Goal: Task Accomplishment & Management: Complete application form

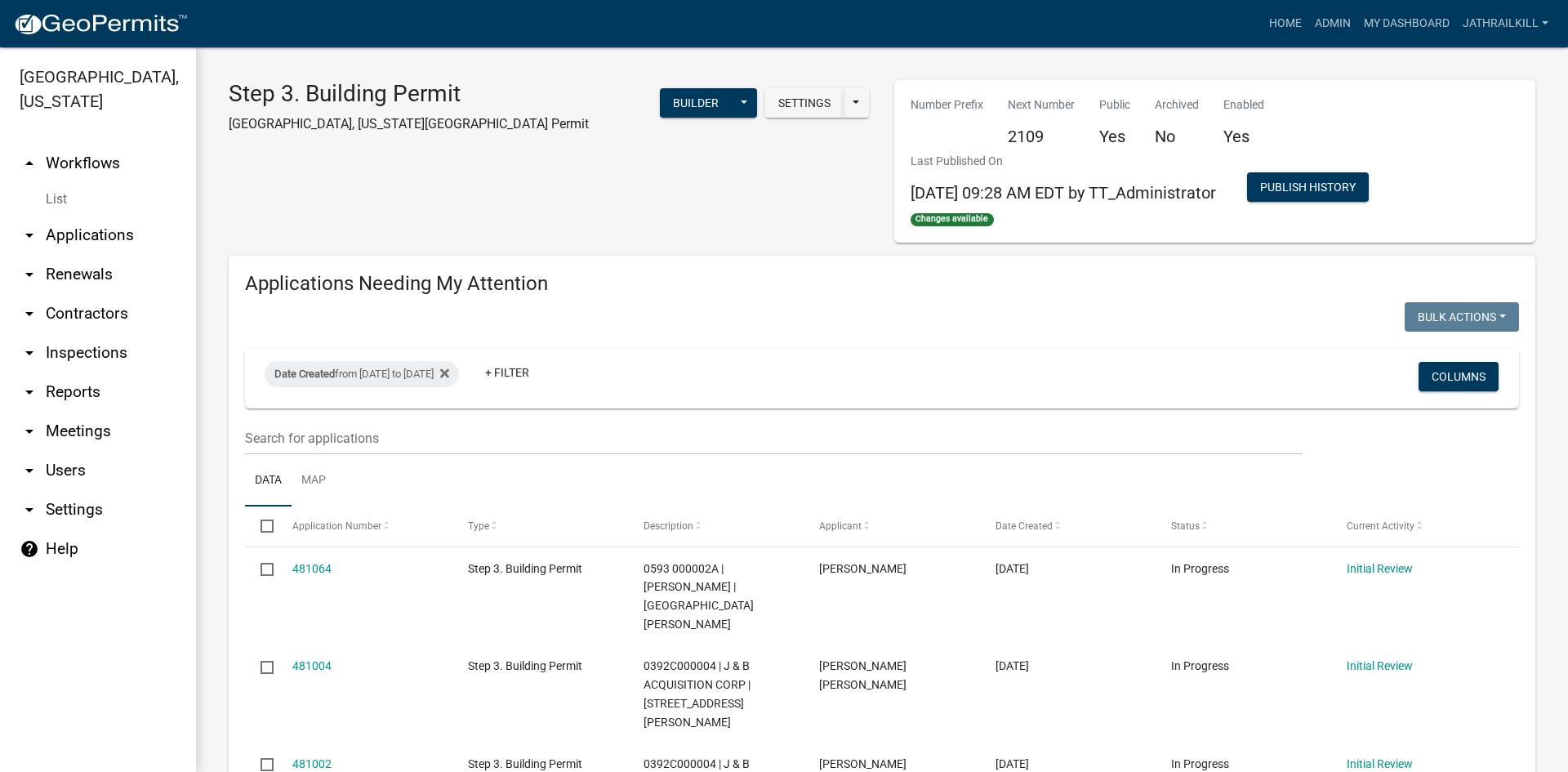
select select "2: 50"
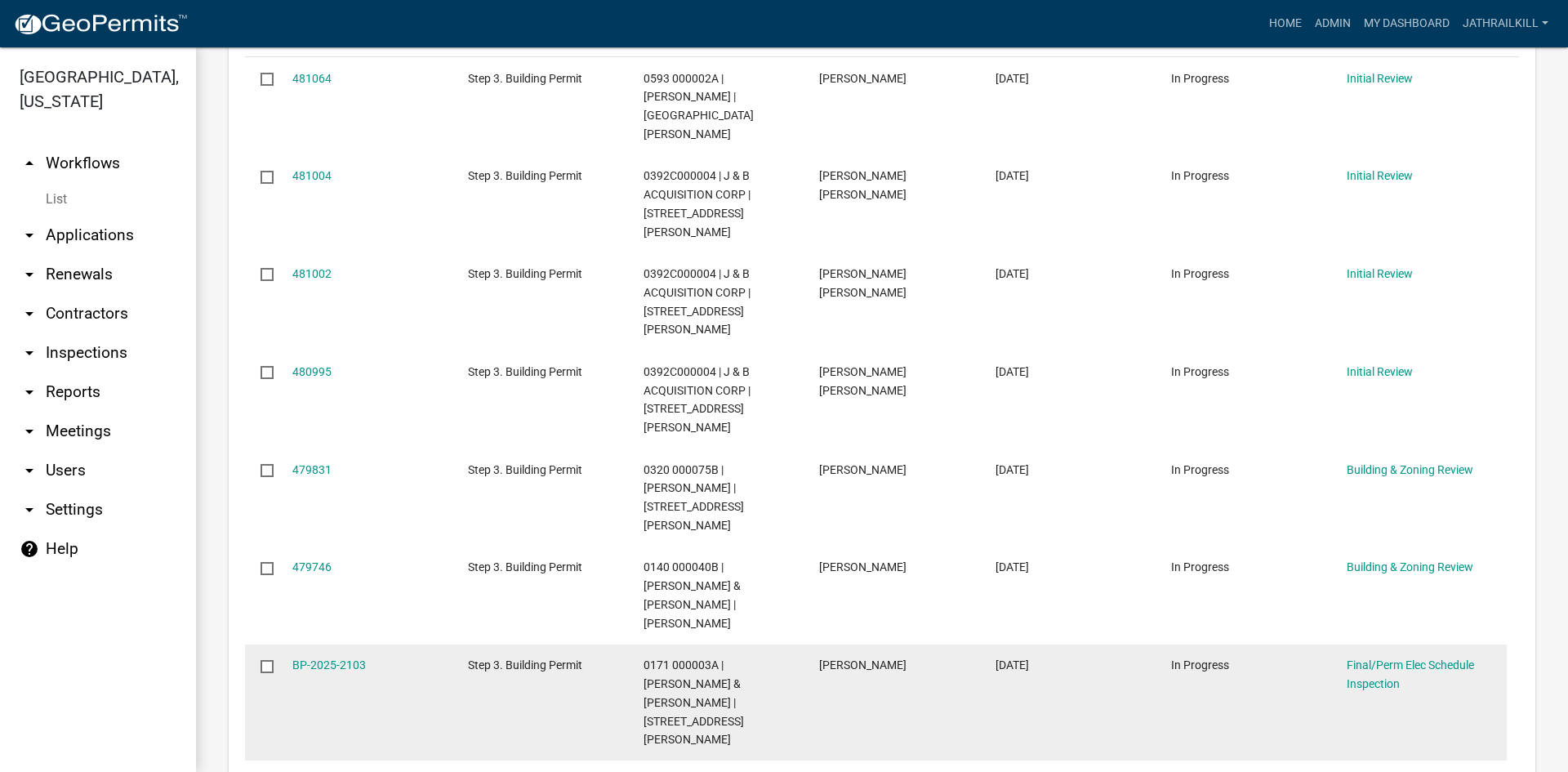
scroll to position [735, 0]
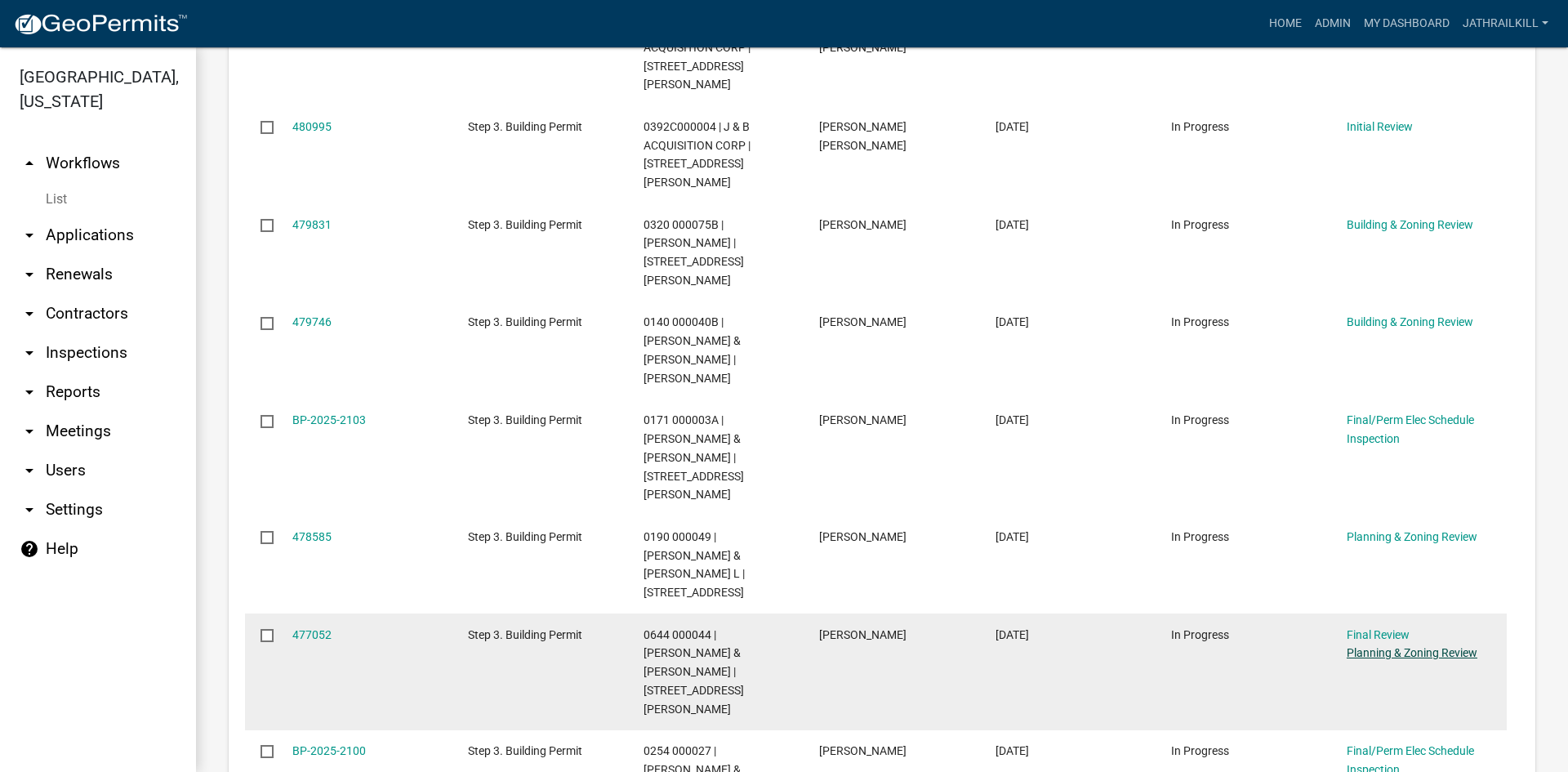
click at [1388, 646] on link "Planning & Zoning Review" at bounding box center [1412, 653] width 130 height 13
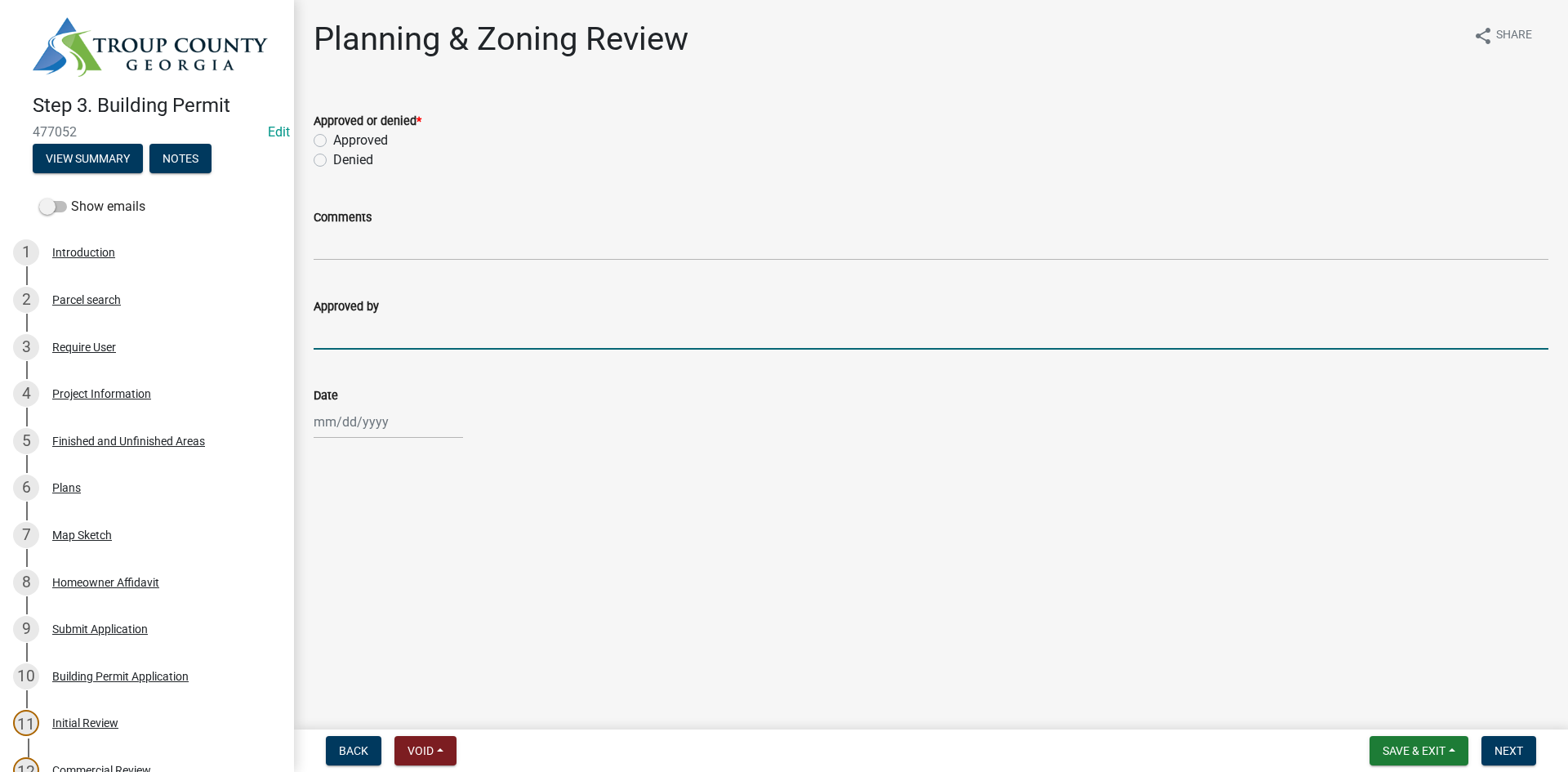
click at [417, 340] on input "Approved by" at bounding box center [931, 332] width 1235 height 33
type input "[PERSON_NAME]"
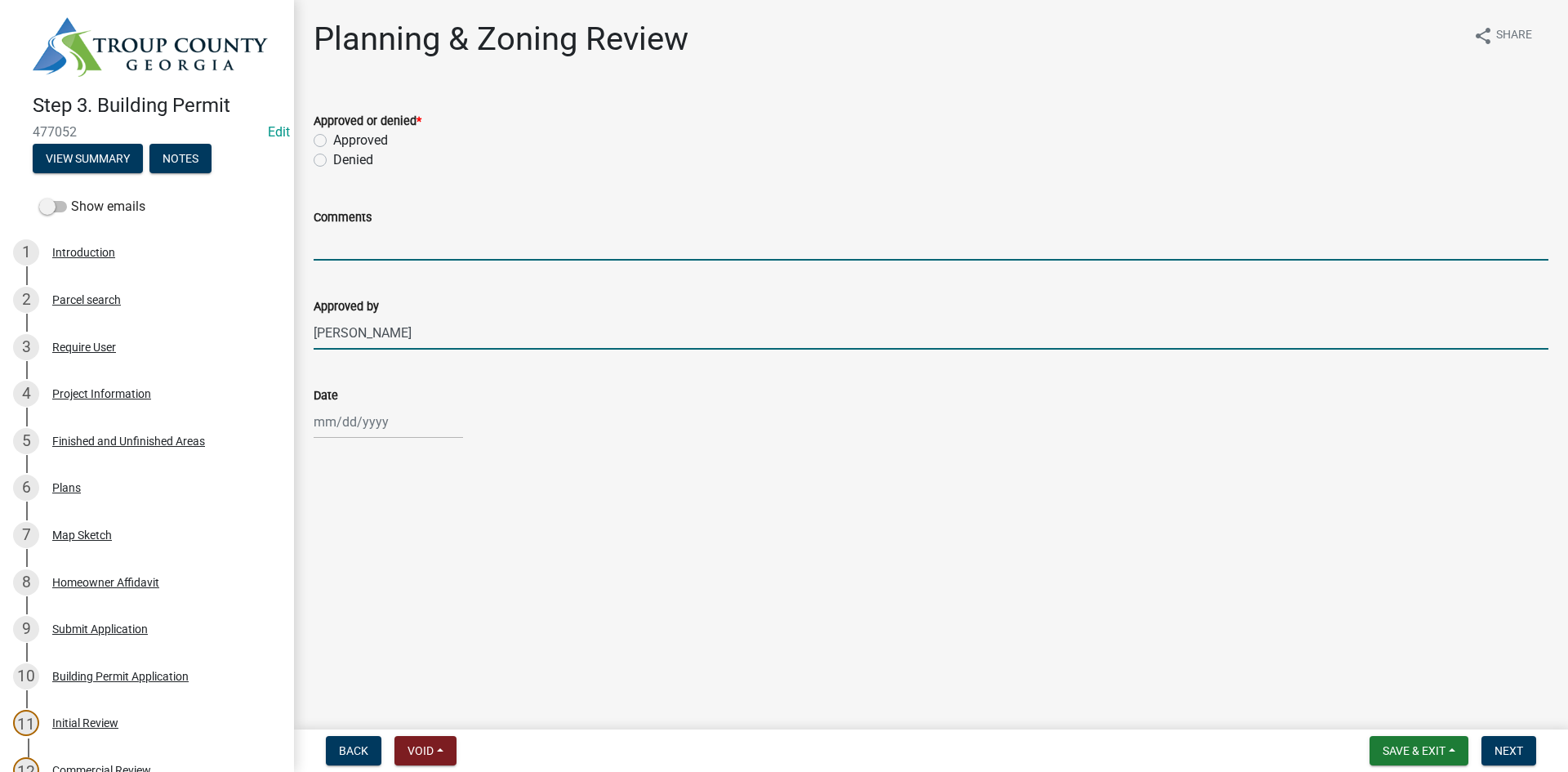
click at [426, 243] on input "Comments" at bounding box center [931, 243] width 1235 height 33
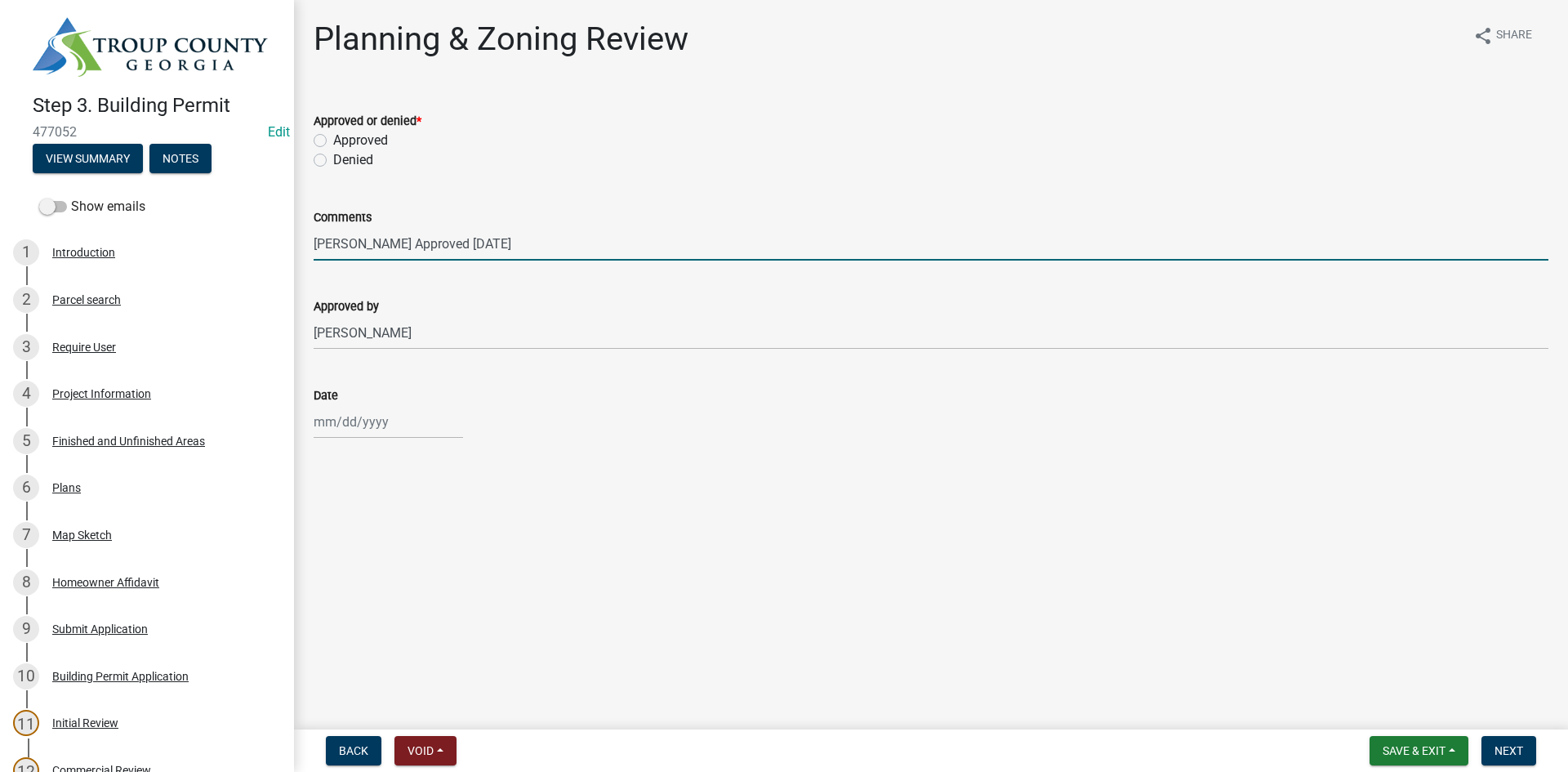
type input "[PERSON_NAME] Approved [DATE]"
click at [333, 143] on label "Approved" at bounding box center [361, 140] width 55 height 19
click at [333, 141] on input "Approved" at bounding box center [339, 136] width 11 height 11
radio input "true"
drag, startPoint x: 397, startPoint y: 247, endPoint x: 447, endPoint y: 249, distance: 50.0
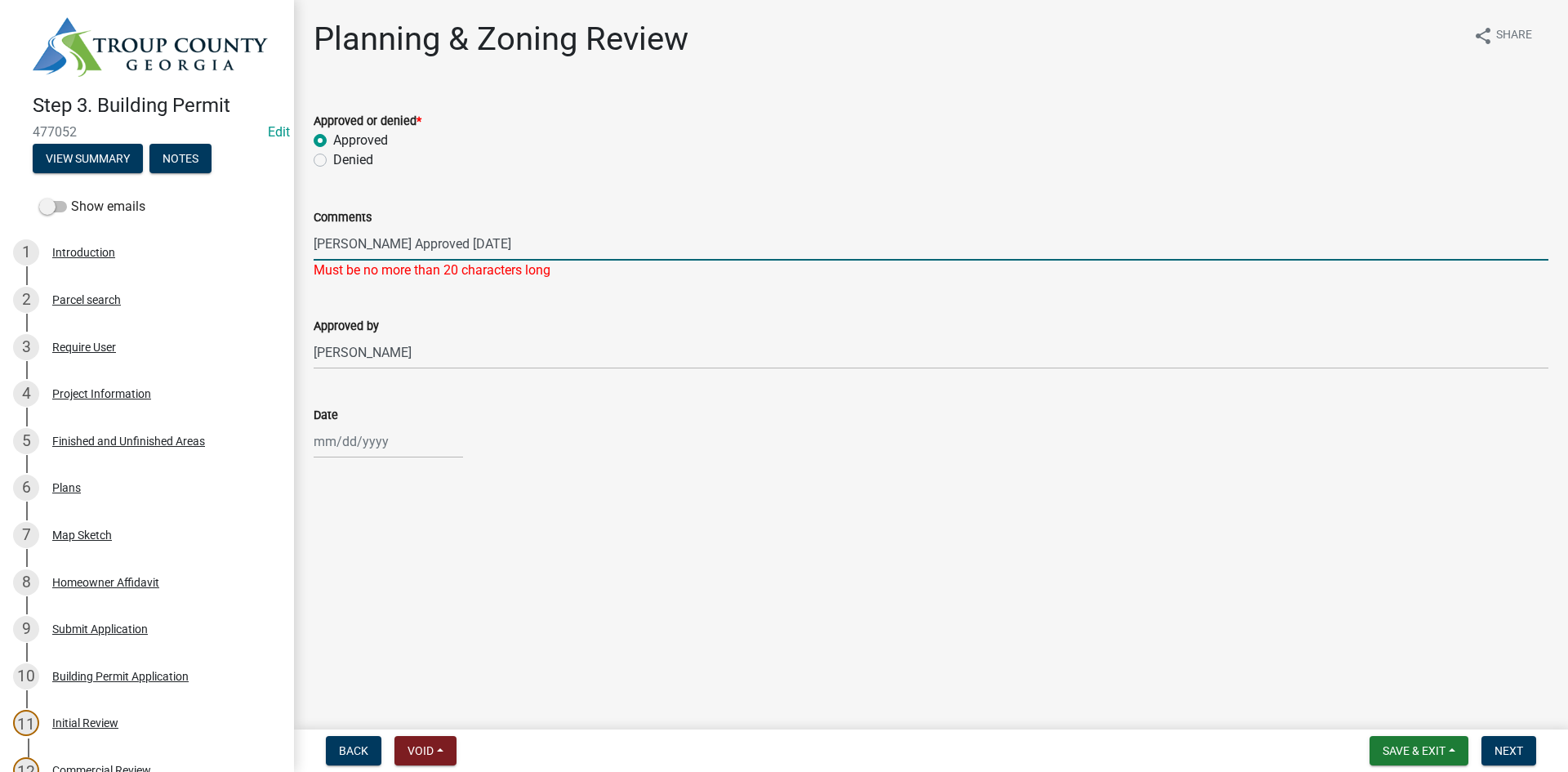
click at [397, 246] on input "[PERSON_NAME] Approved [DATE]" at bounding box center [931, 243] width 1235 height 33
type input "[PERSON_NAME] ok'd [DATE]"
click at [381, 441] on div at bounding box center [388, 442] width 150 height 33
select select "9"
select select "2025"
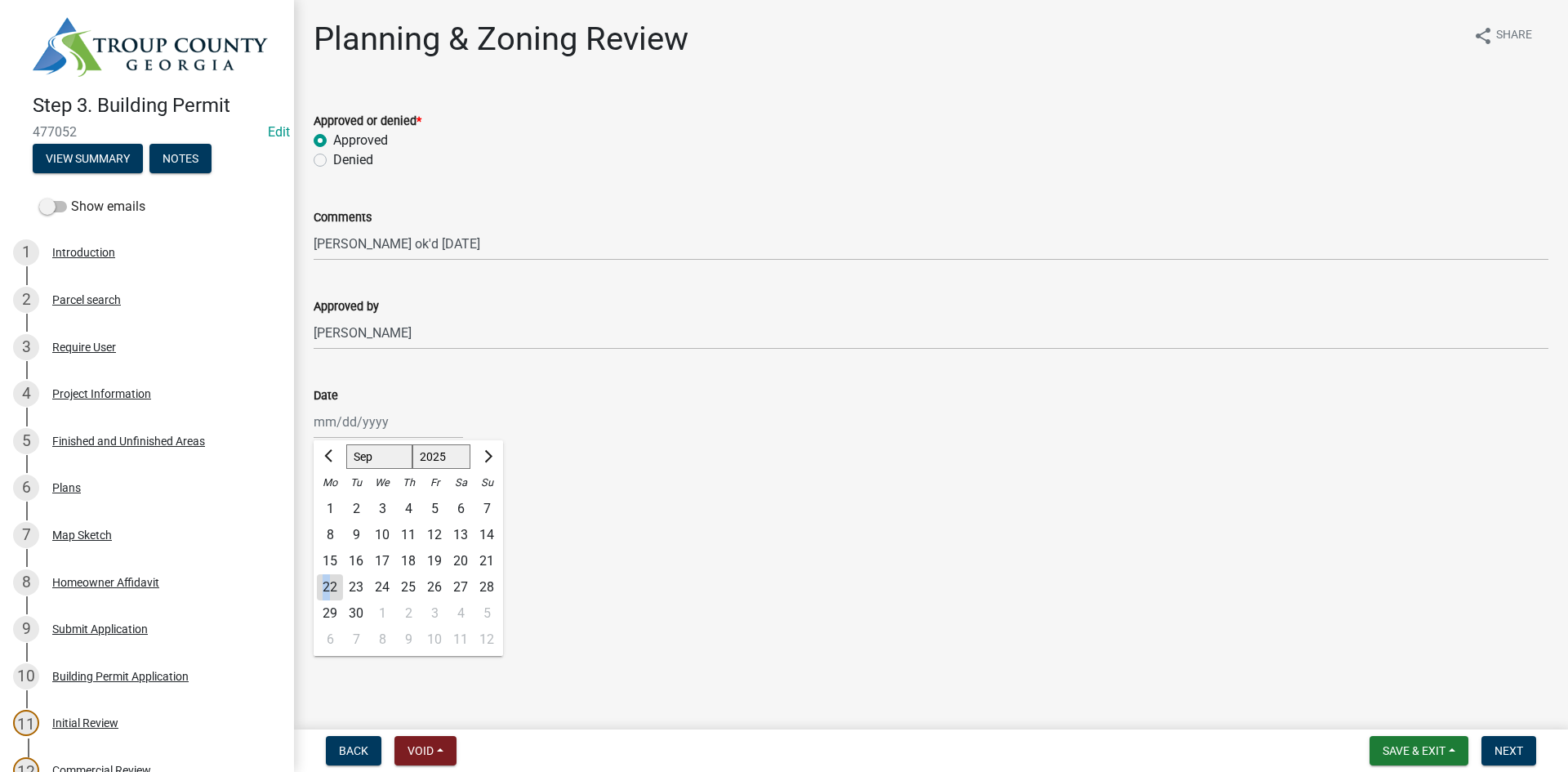
click at [319, 587] on div "22" at bounding box center [330, 587] width 26 height 26
type input "[DATE]"
click at [1506, 748] on span "Next" at bounding box center [1508, 751] width 28 height 13
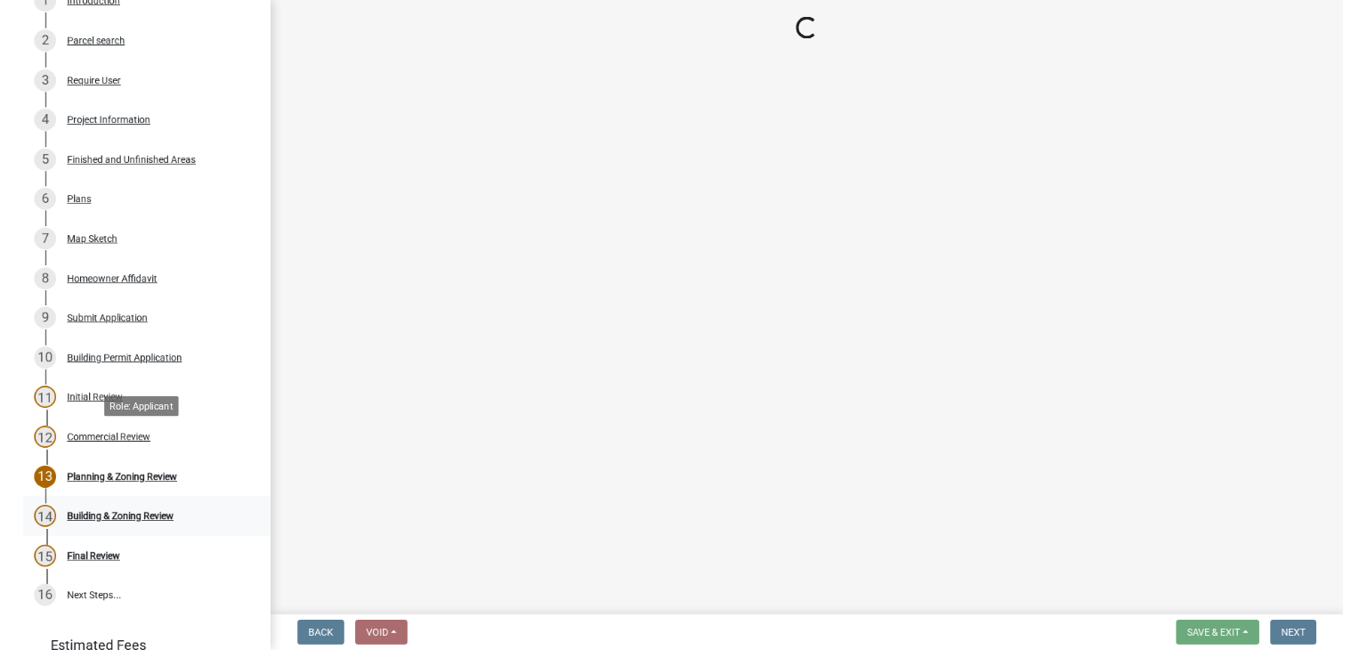
scroll to position [351, 0]
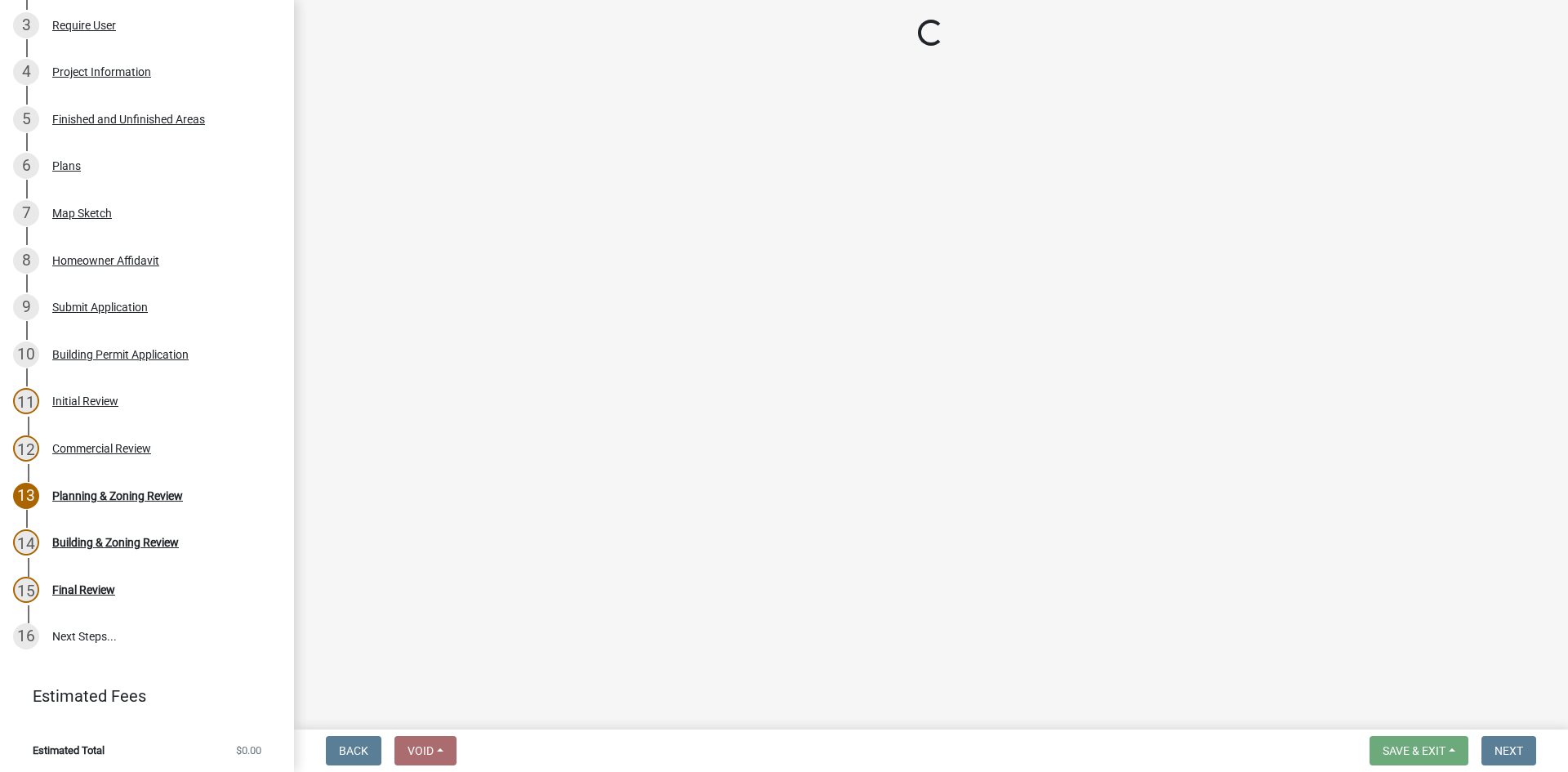
select select "d688b2a4-394c-4e7e-bf27-4f07b97f5404"
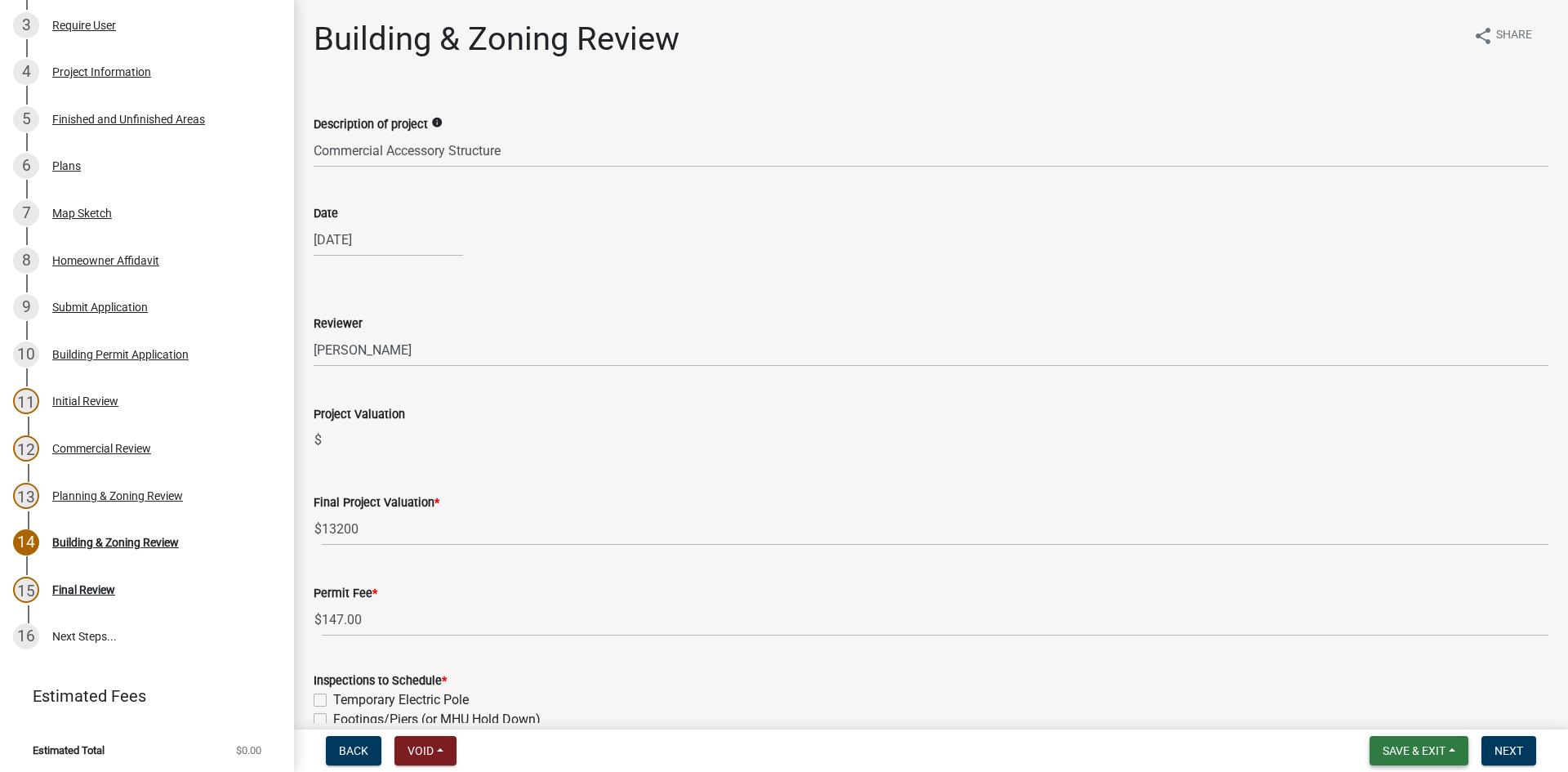
click at [1417, 749] on span "Save & Exit" at bounding box center [1414, 751] width 63 height 13
click at [1383, 685] on button "Save" at bounding box center [1404, 668] width 130 height 39
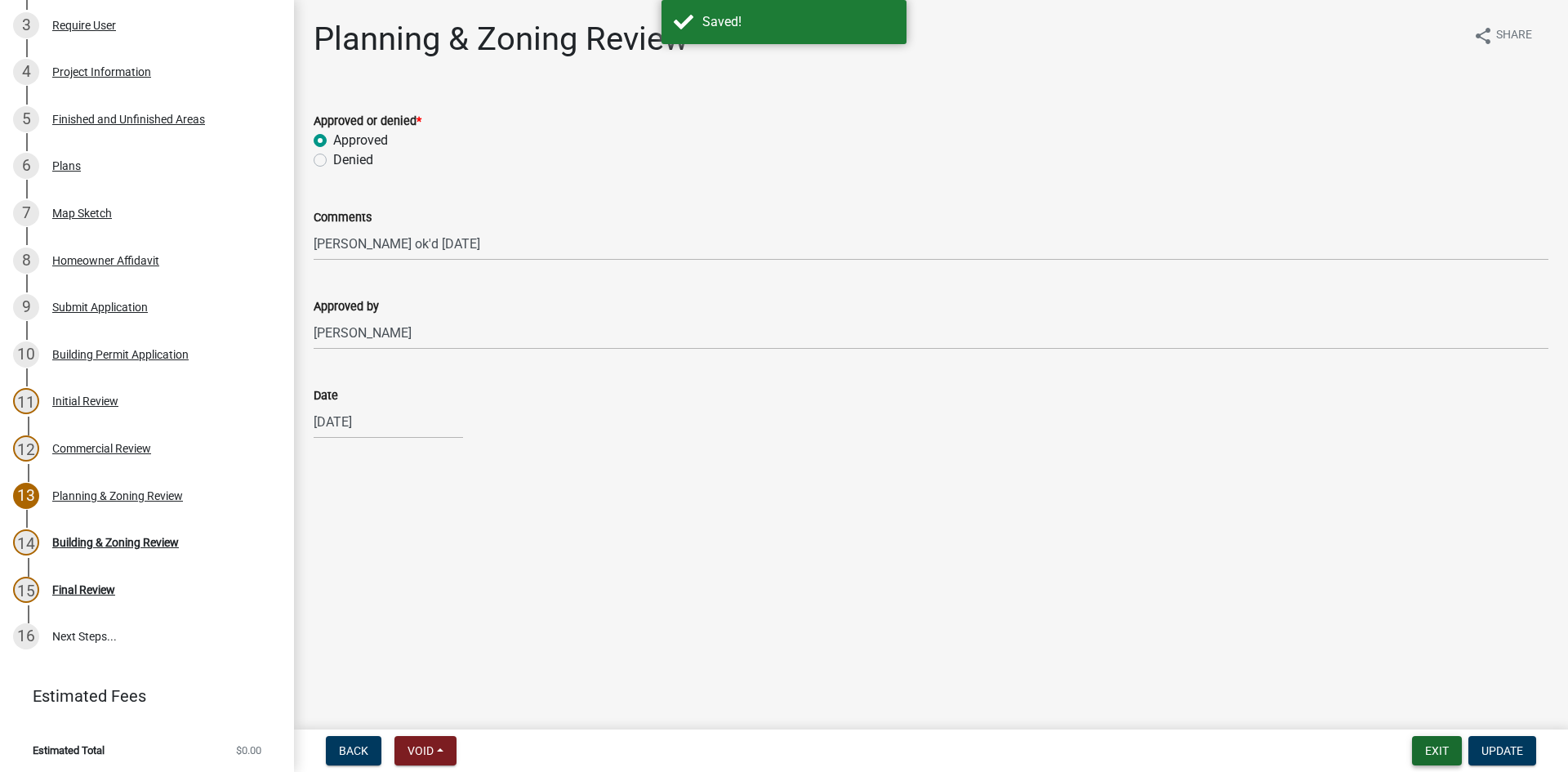
click at [1426, 748] on button "Exit" at bounding box center [1438, 751] width 50 height 29
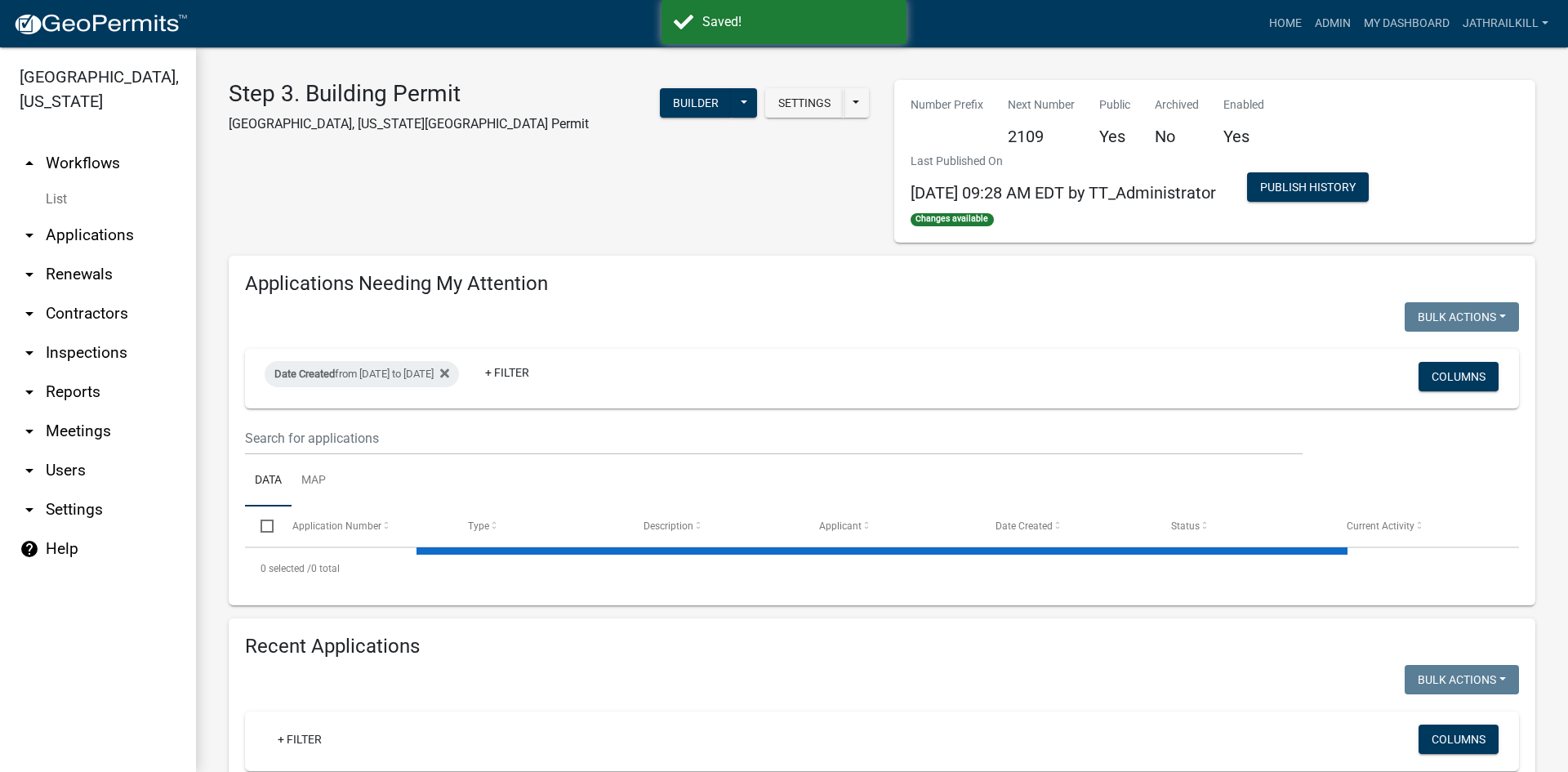
select select "2: 50"
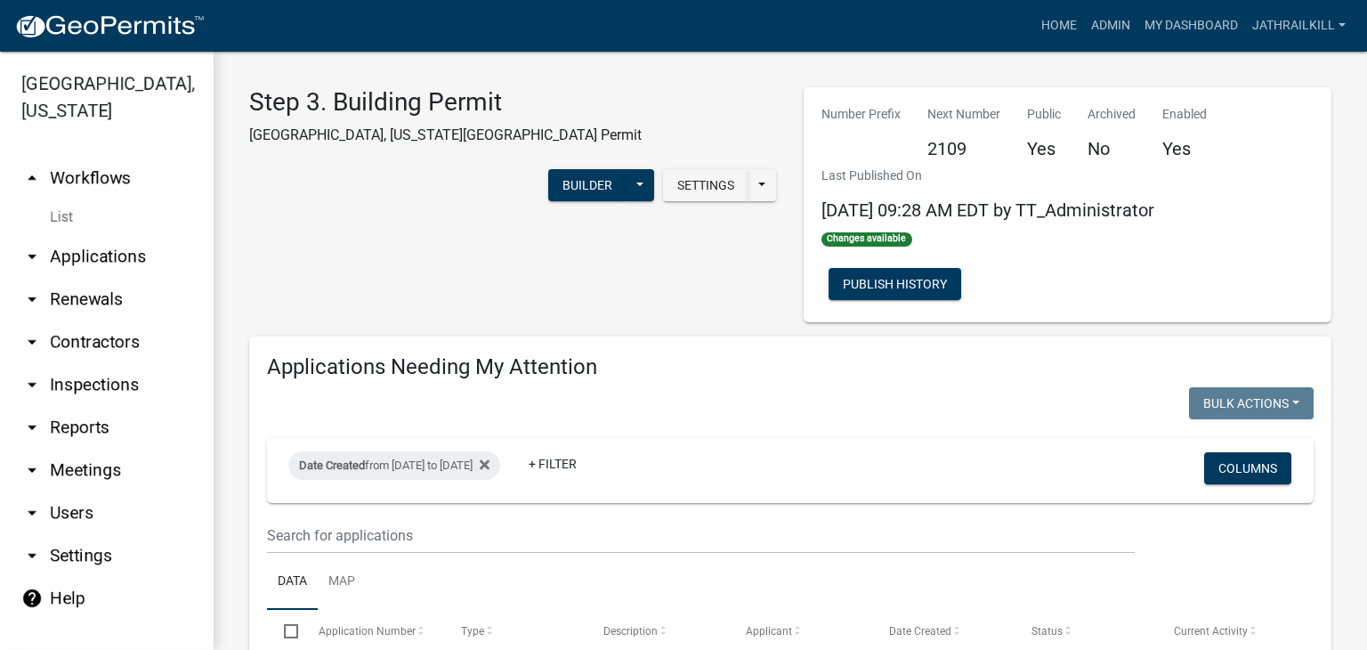
click at [95, 157] on link "arrow_drop_up Workflows" at bounding box center [107, 178] width 214 height 43
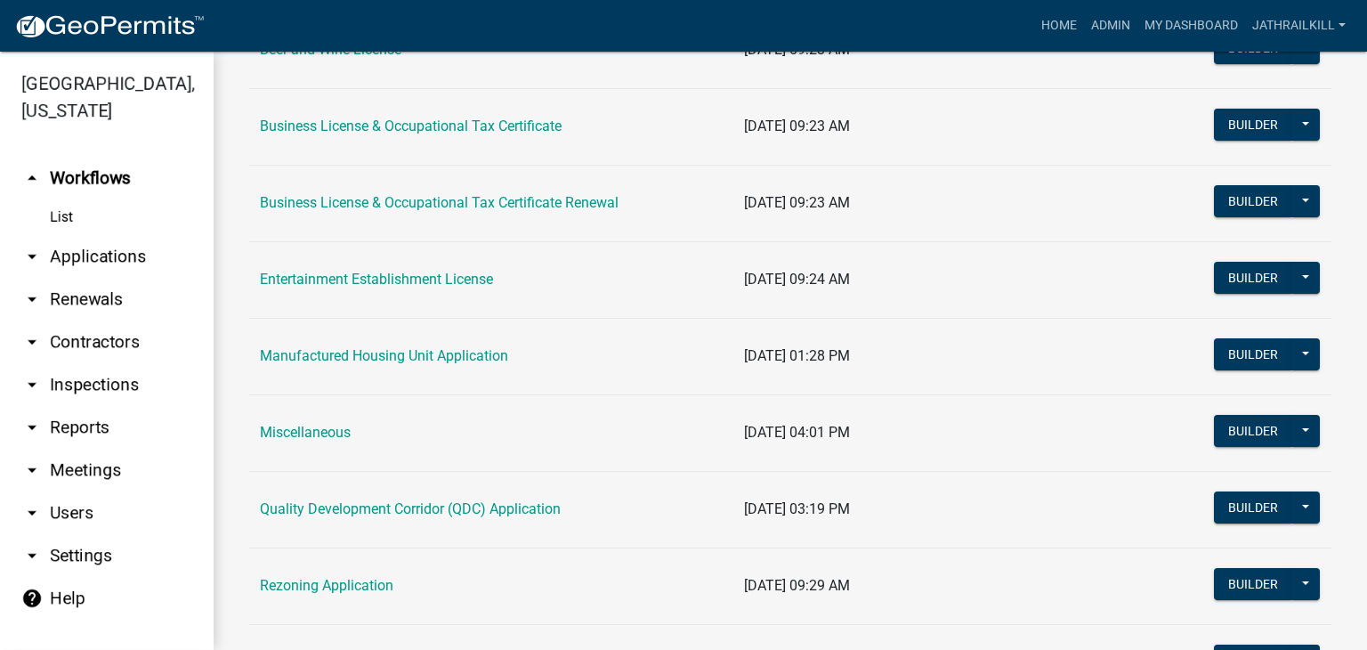
scroll to position [89, 0]
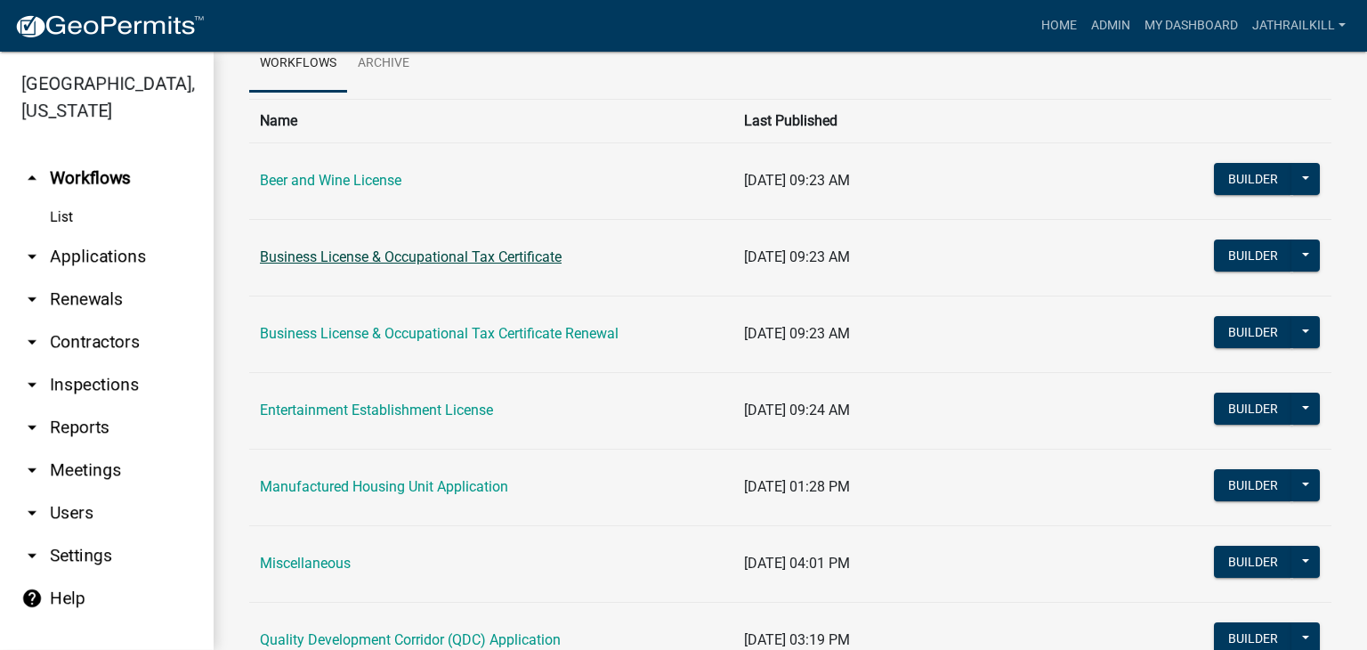
click at [396, 255] on link "Business License & Occupational Tax Certificate" at bounding box center [411, 256] width 302 height 17
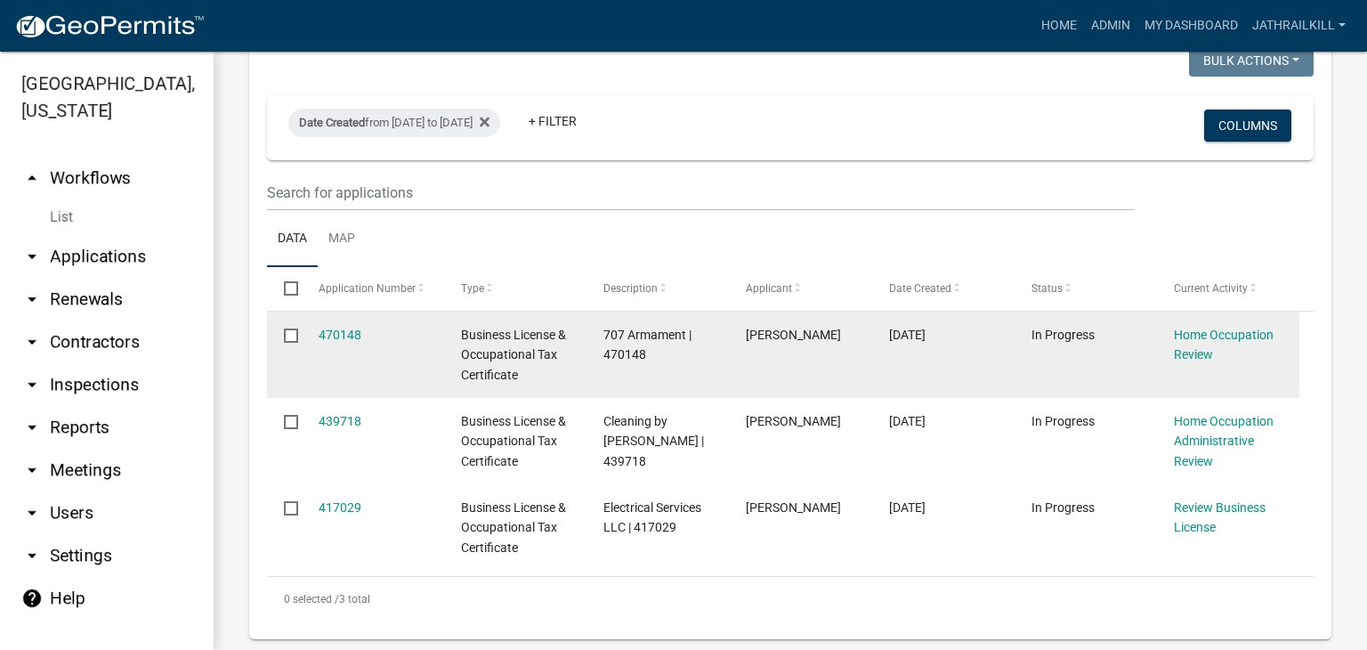
scroll to position [356, 0]
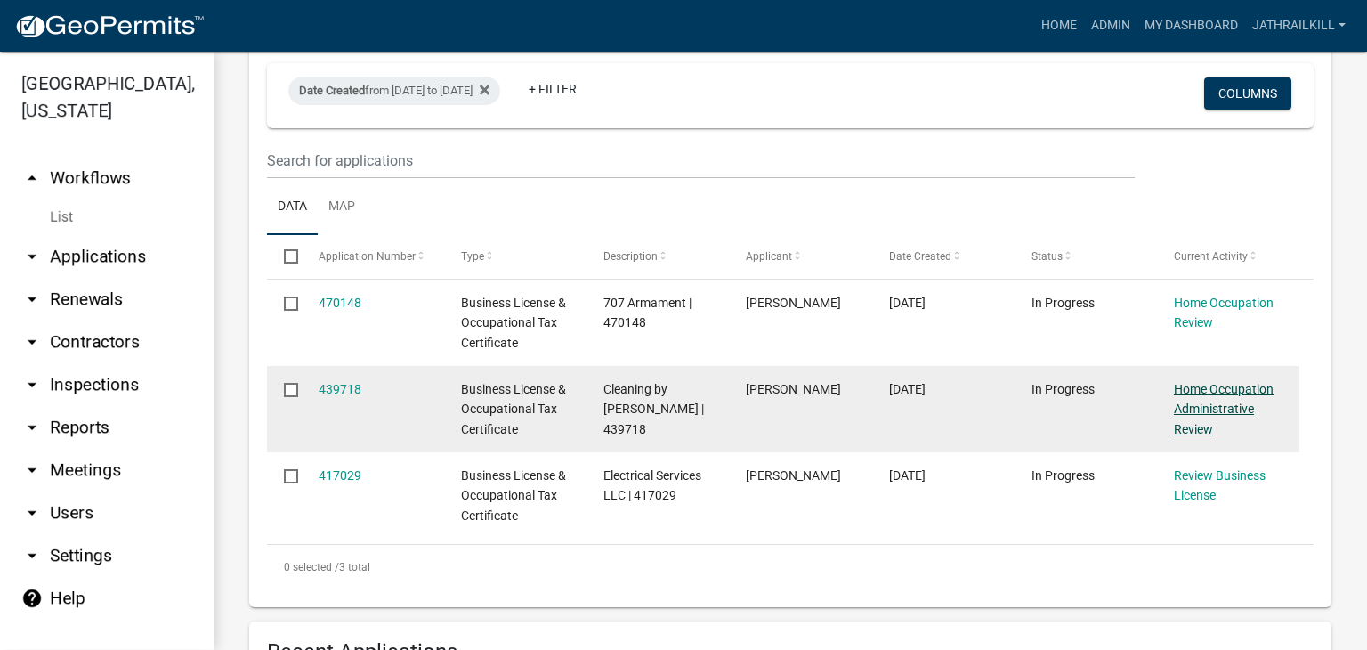
click at [1228, 416] on link "Home Occupation Administrative Review" at bounding box center [1224, 409] width 100 height 55
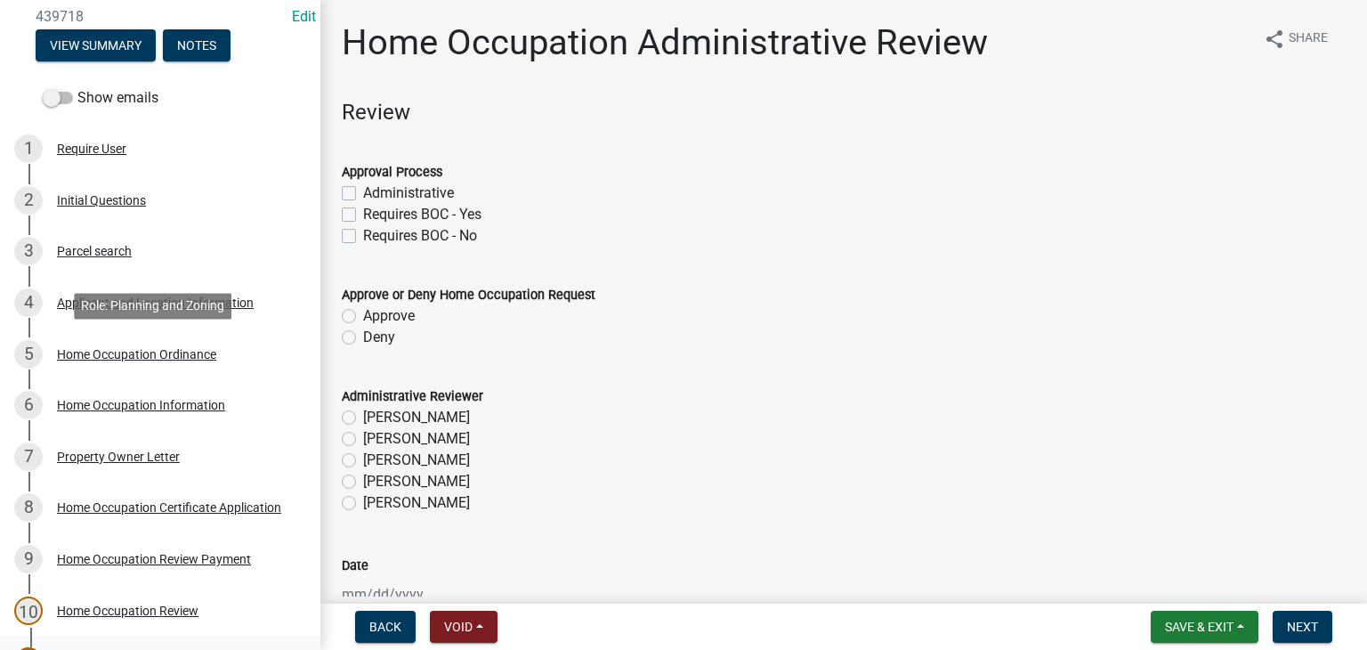
scroll to position [429, 0]
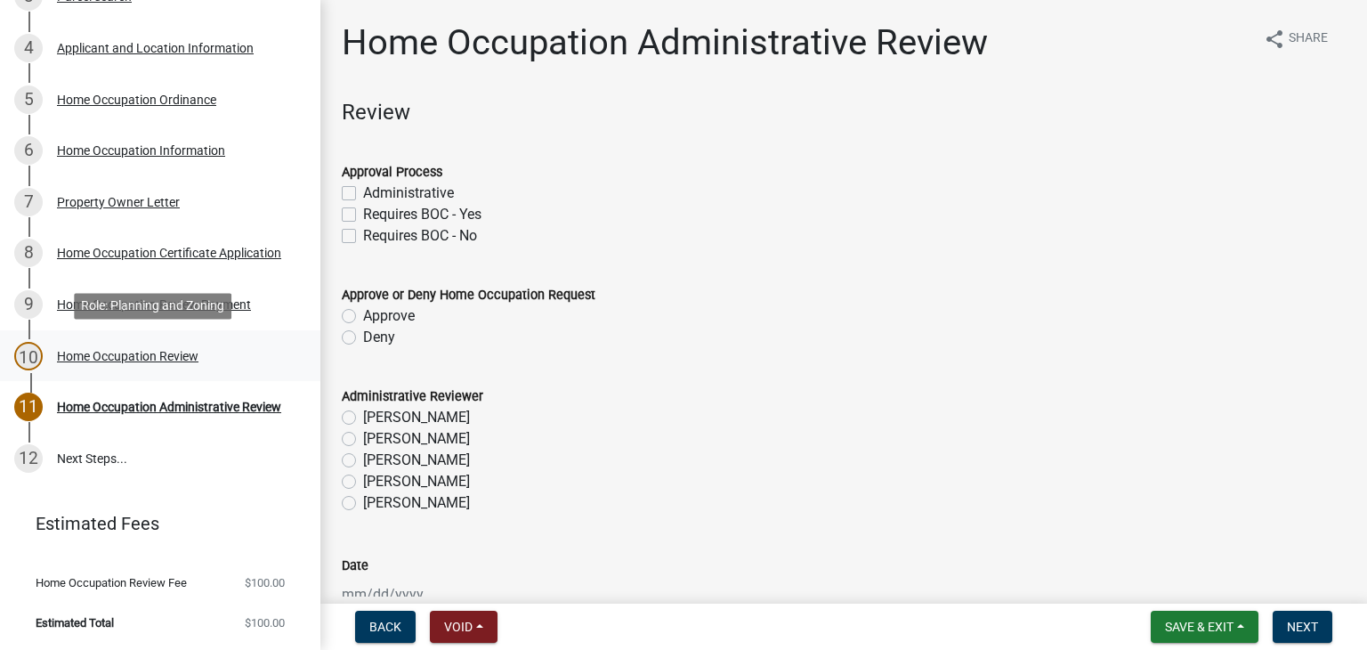
click at [205, 363] on div "10 Home Occupation Review" at bounding box center [153, 356] width 278 height 28
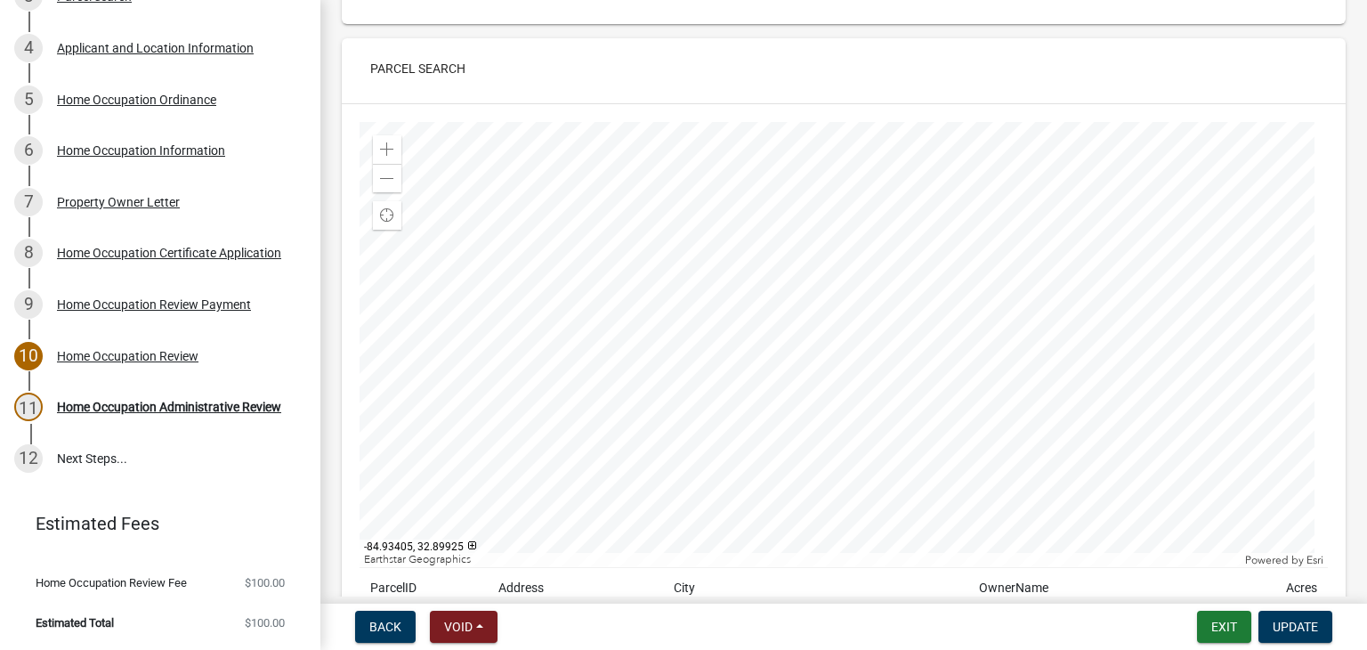
scroll to position [356, 0]
click at [137, 259] on div "Home Occupation Certificate Application" at bounding box center [169, 252] width 224 height 12
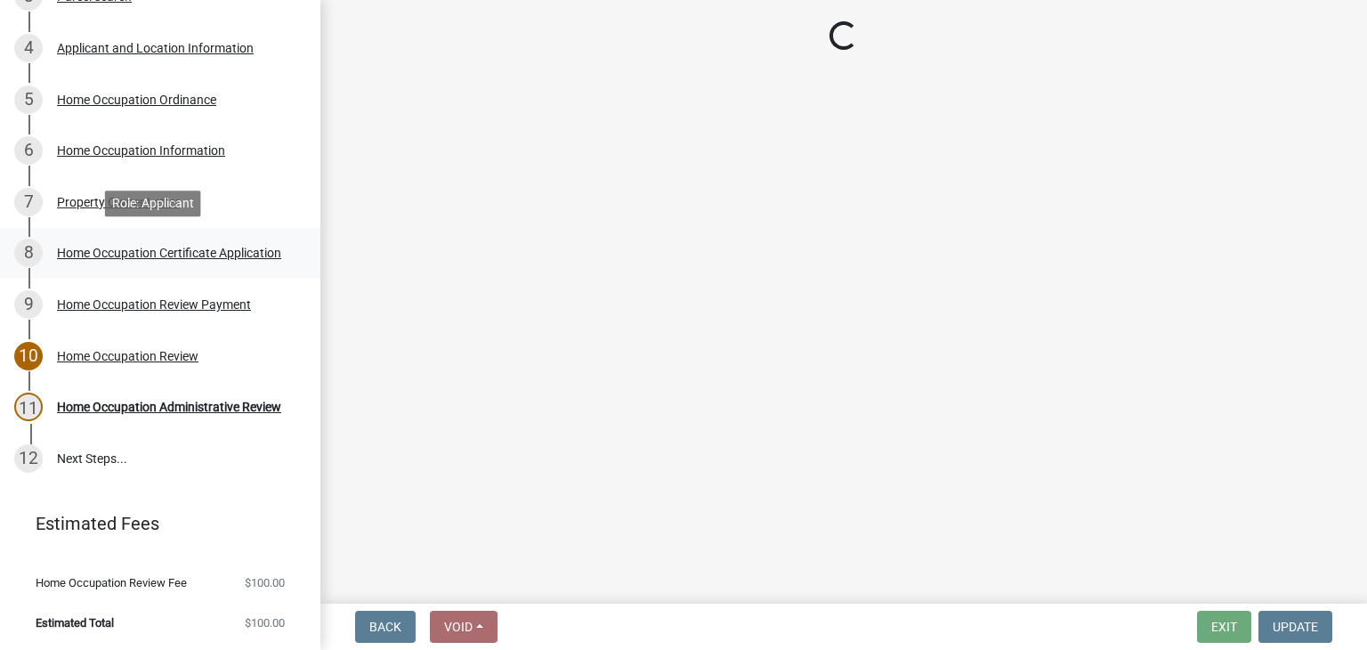
scroll to position [0, 0]
click at [199, 290] on div "9 Home Occupation Review Payment" at bounding box center [153, 304] width 278 height 28
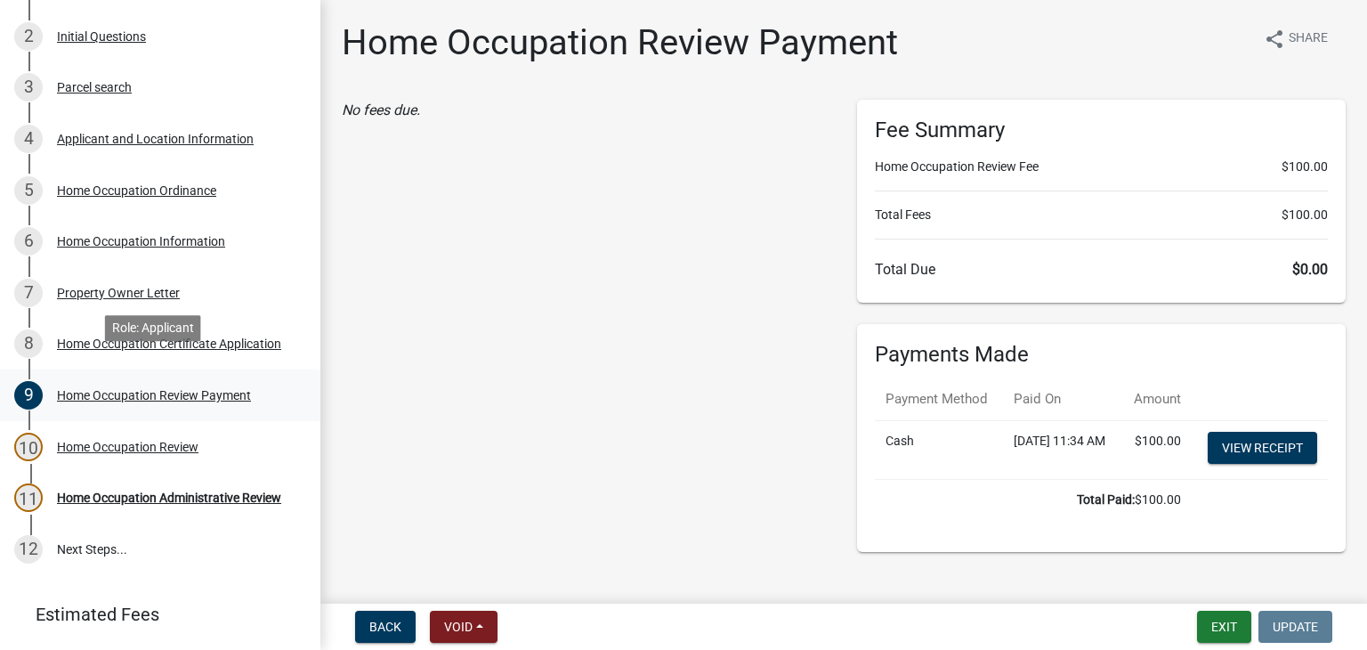
scroll to position [356, 0]
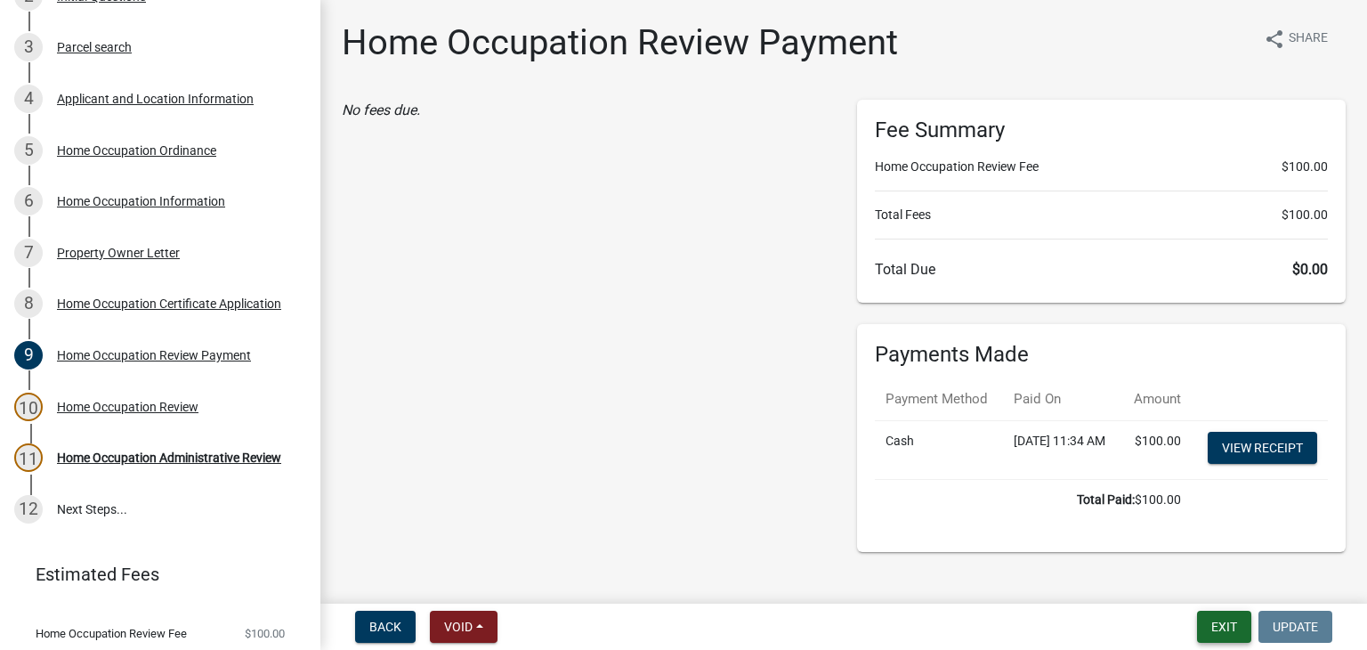
click at [1235, 620] on button "Exit" at bounding box center [1224, 626] width 54 height 32
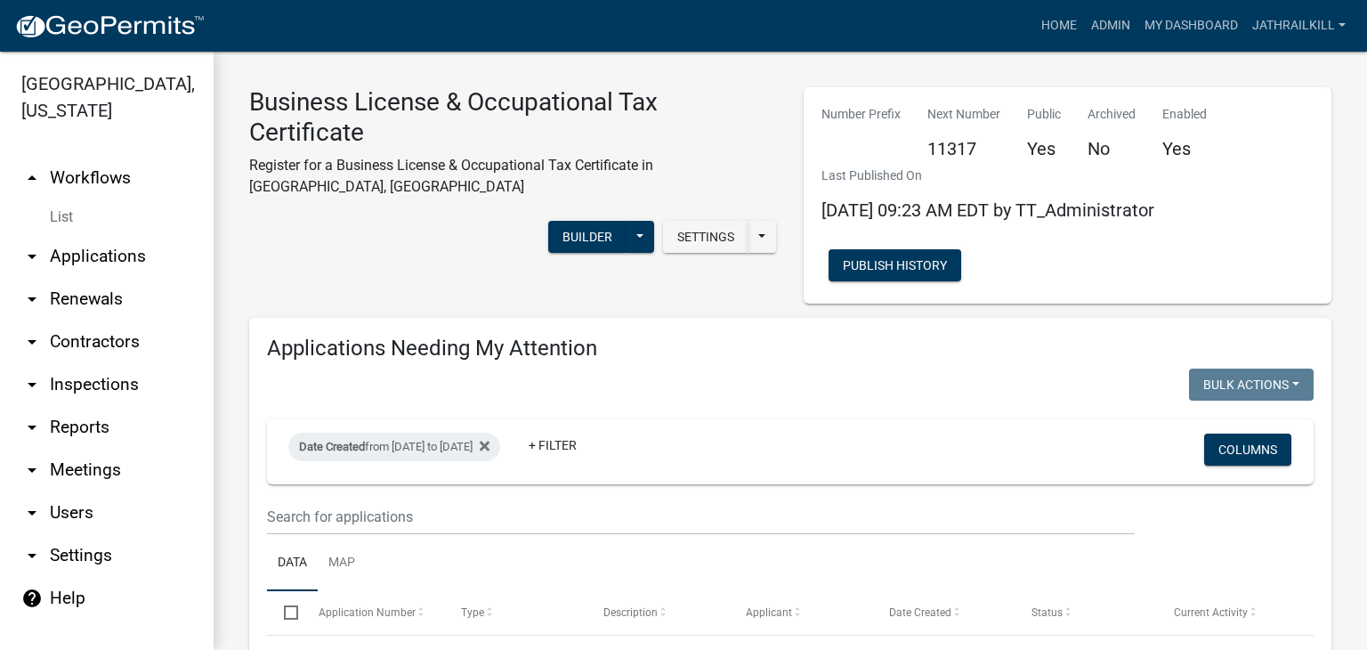
scroll to position [445, 0]
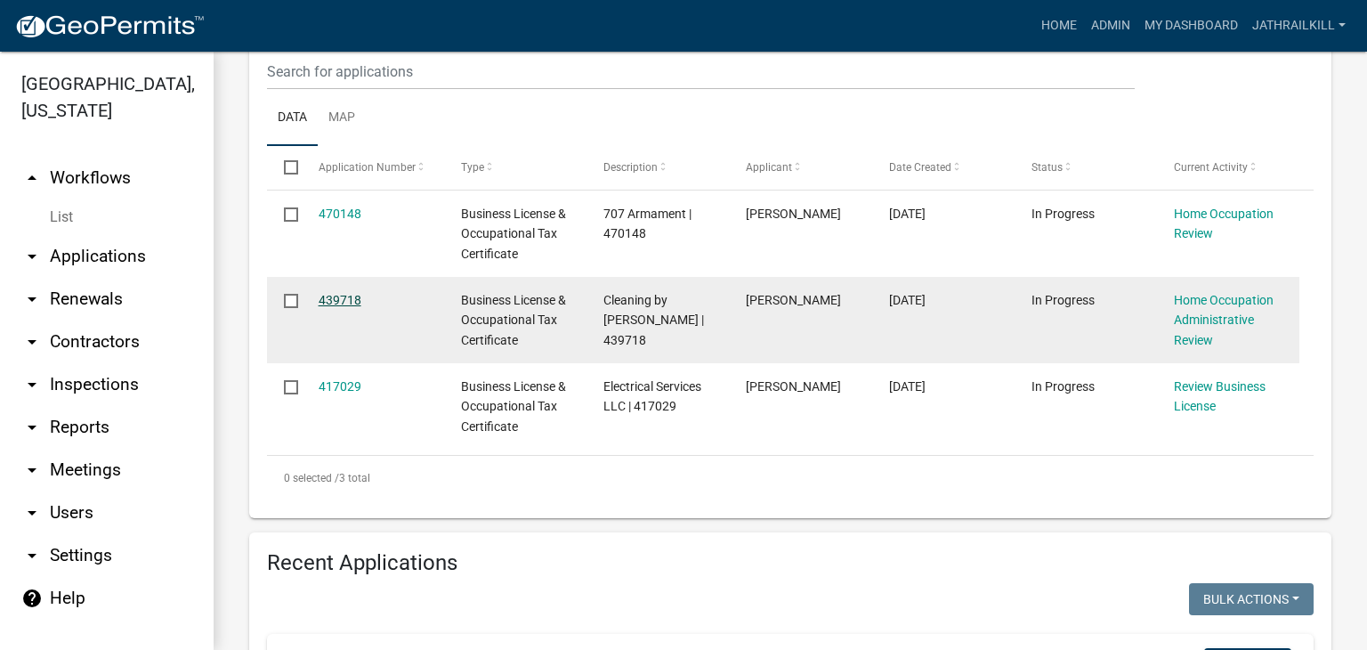
click at [343, 291] on div "439718" at bounding box center [373, 300] width 109 height 20
click at [348, 295] on link "439718" at bounding box center [340, 300] width 43 height 14
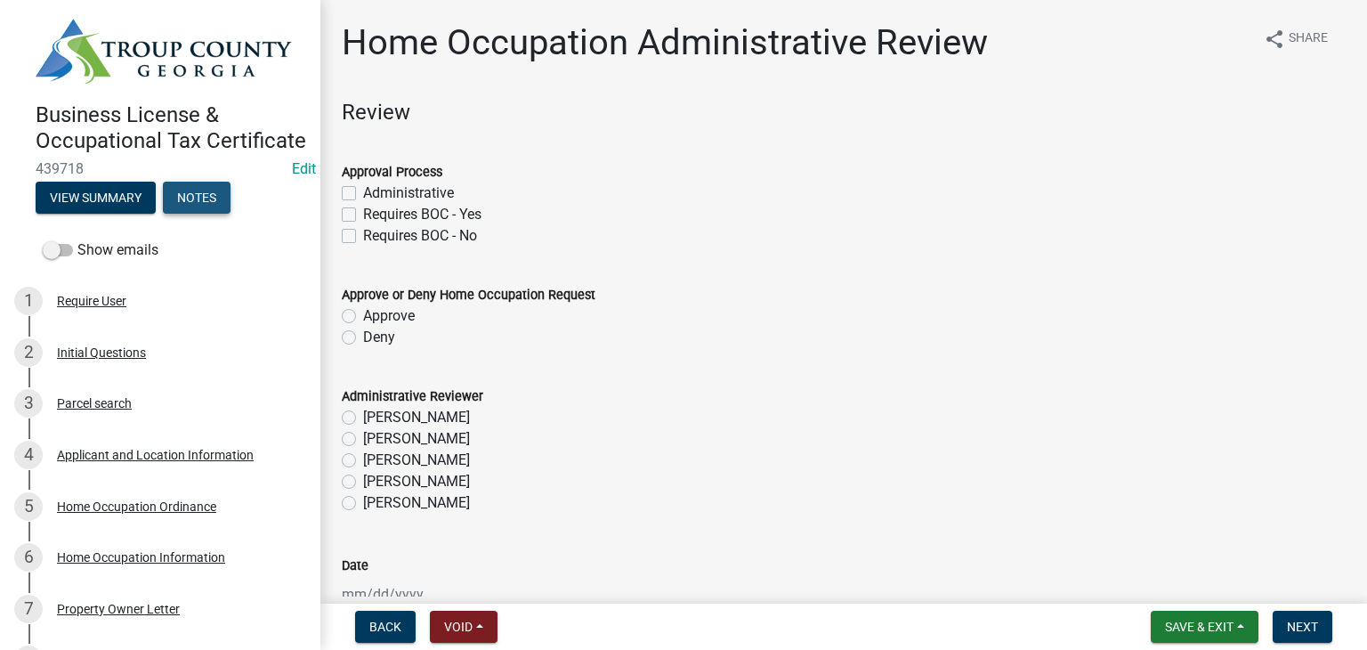
click at [192, 211] on button "Notes" at bounding box center [197, 198] width 68 height 32
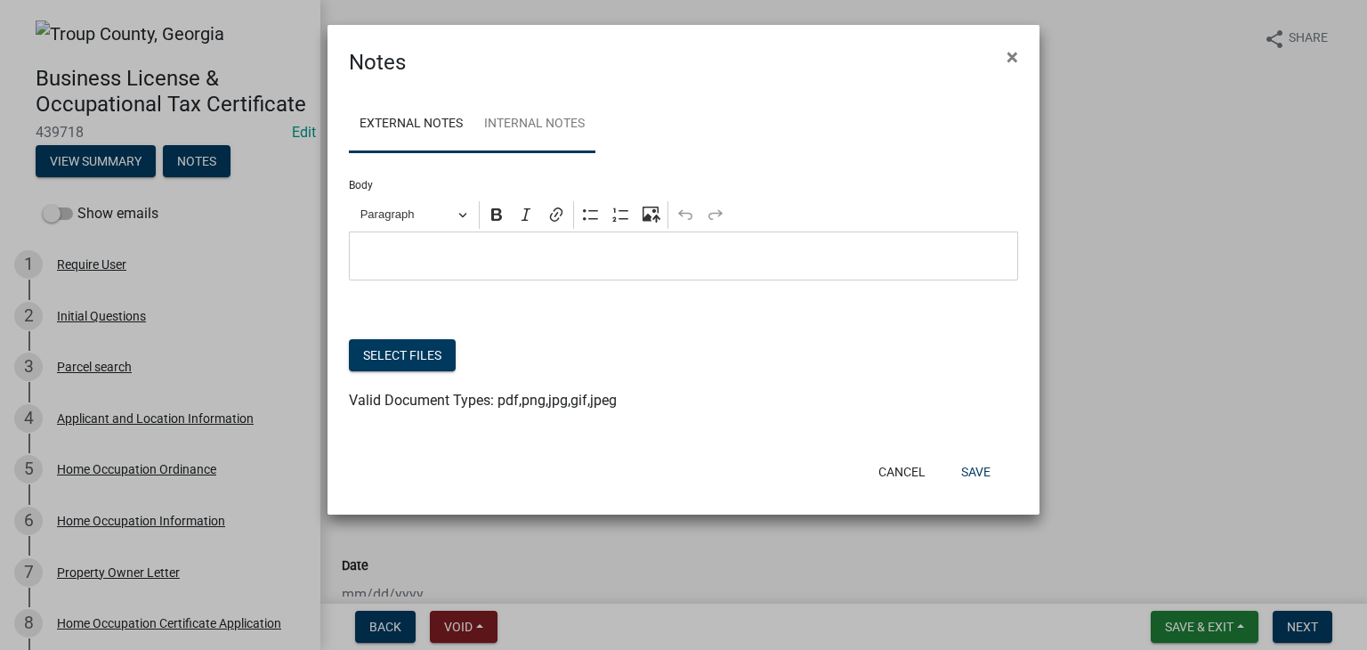
click at [585, 134] on link "Internal Notes" at bounding box center [534, 124] width 122 height 57
click at [1020, 71] on button "×" at bounding box center [1012, 57] width 40 height 50
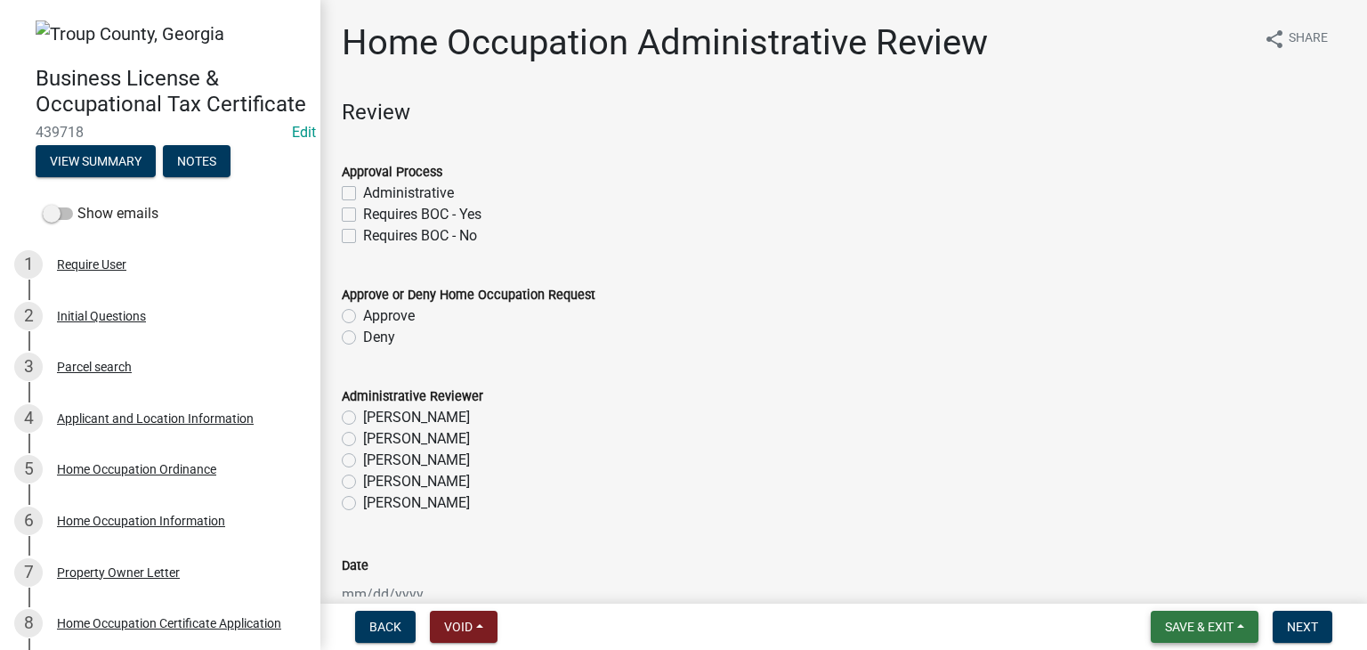
click at [1214, 614] on button "Save & Exit" at bounding box center [1205, 626] width 108 height 32
drag, startPoint x: 1200, startPoint y: 591, endPoint x: 1175, endPoint y: 571, distance: 32.4
click at [1199, 591] on button "Save & Exit" at bounding box center [1187, 580] width 142 height 43
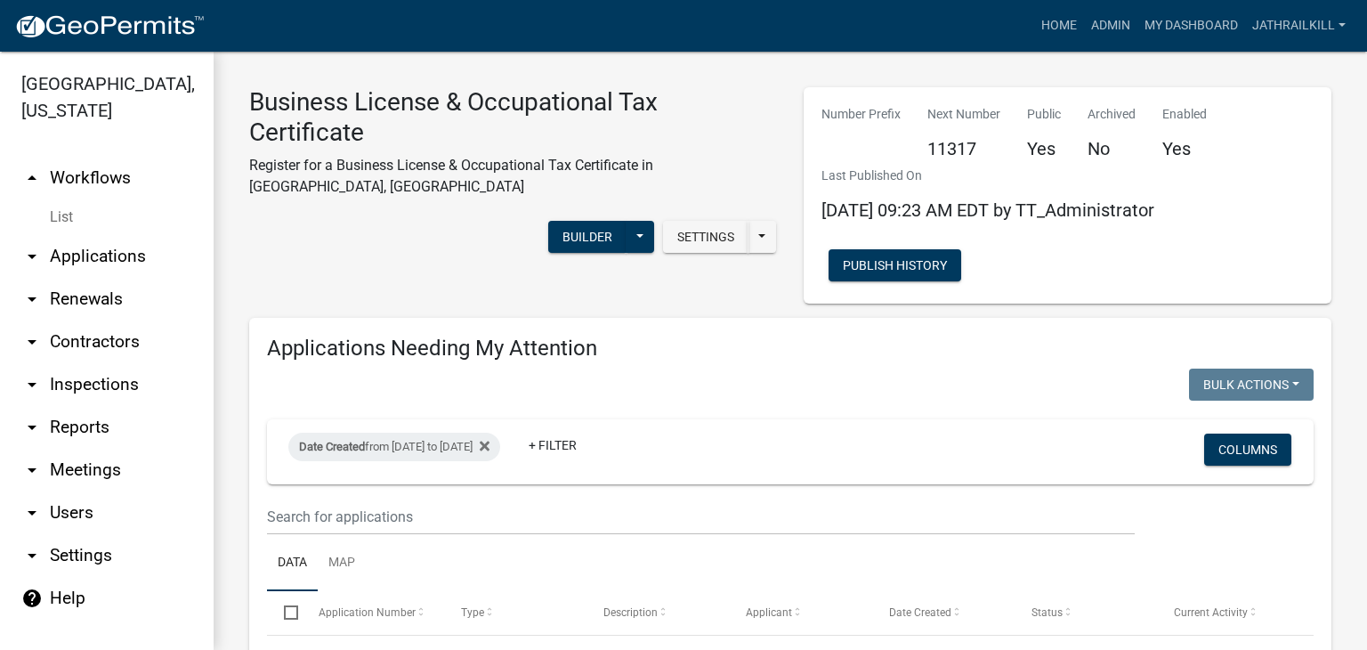
click at [119, 157] on link "arrow_drop_up Workflows" at bounding box center [107, 178] width 214 height 43
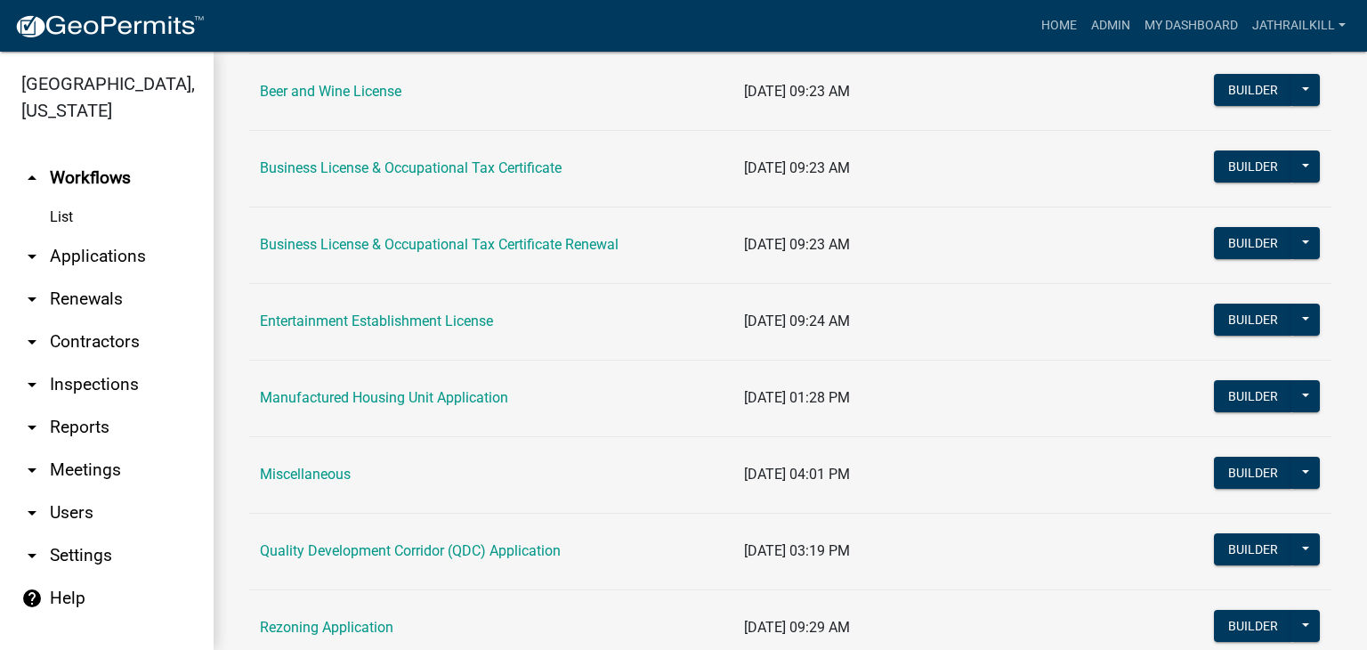
scroll to position [445, 0]
